Goal: Information Seeking & Learning: Learn about a topic

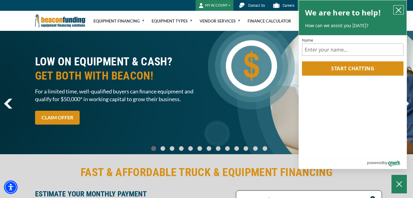
click at [400, 9] on icon "close chatbox" at bounding box center [398, 10] width 5 height 5
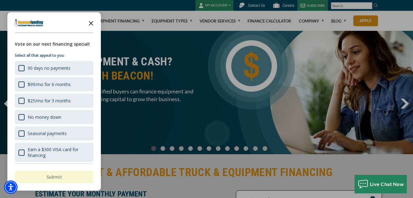
click at [90, 21] on icon "Close the survey" at bounding box center [91, 23] width 12 height 12
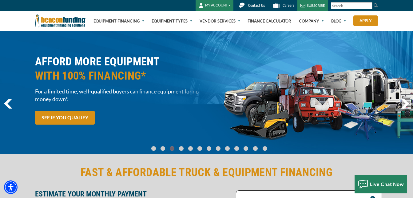
click at [6, 103] on img "previous" at bounding box center [8, 103] width 8 height 10
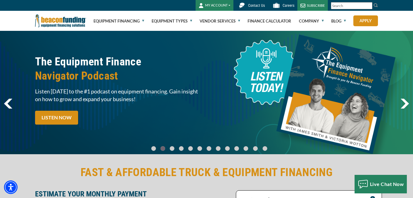
click at [6, 103] on img "previous" at bounding box center [8, 103] width 8 height 10
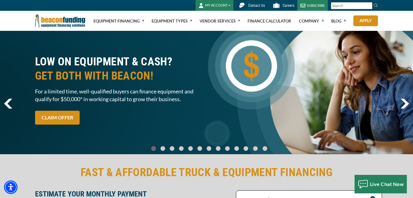
click at [6, 103] on img "previous" at bounding box center [8, 103] width 8 height 10
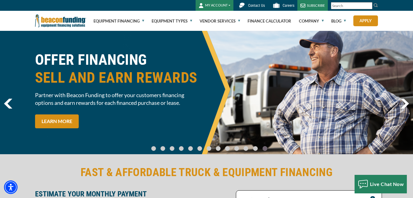
click at [6, 103] on img "previous" at bounding box center [8, 103] width 8 height 10
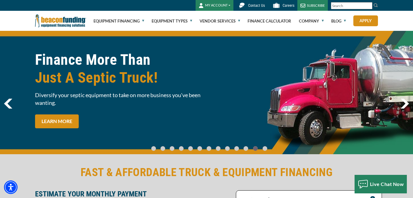
click at [409, 101] on img "next" at bounding box center [405, 103] width 9 height 10
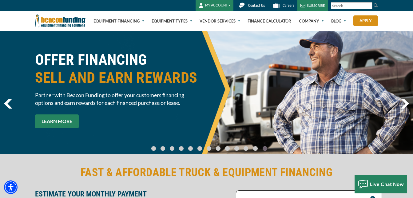
click at [61, 119] on link "LEARN MORE" at bounding box center [57, 121] width 44 height 14
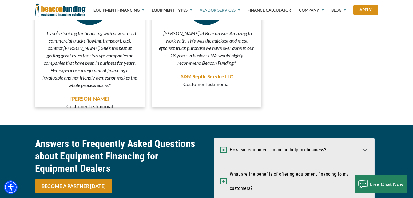
scroll to position [1810, 0]
